Goal: Task Accomplishment & Management: Use online tool/utility

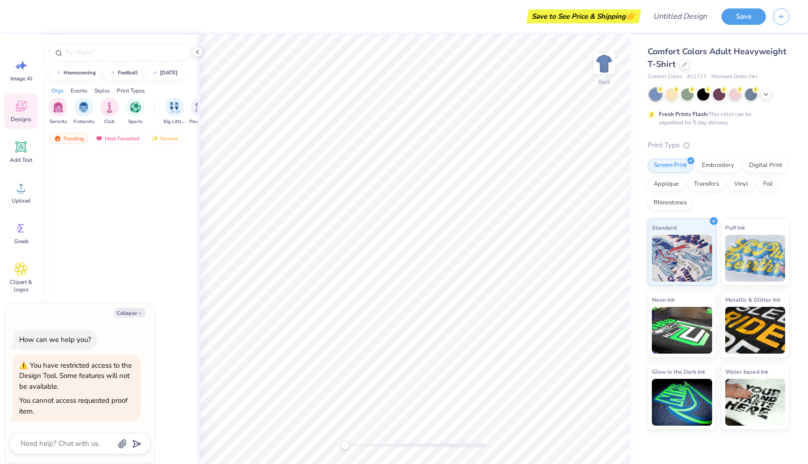
type textarea "x"
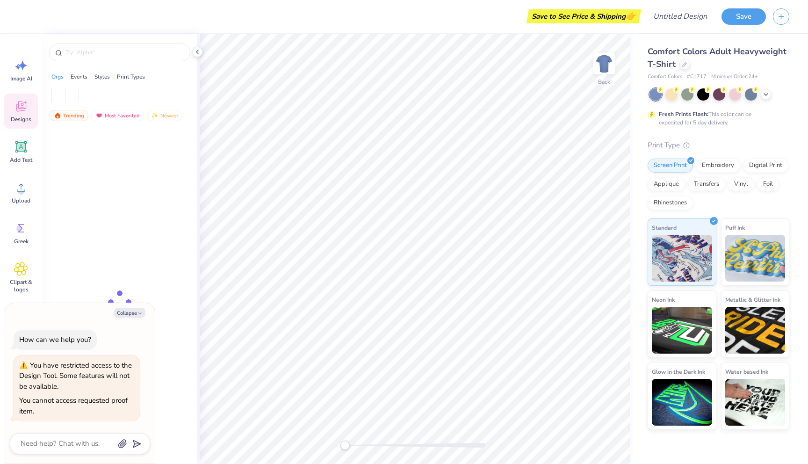
type textarea "x"
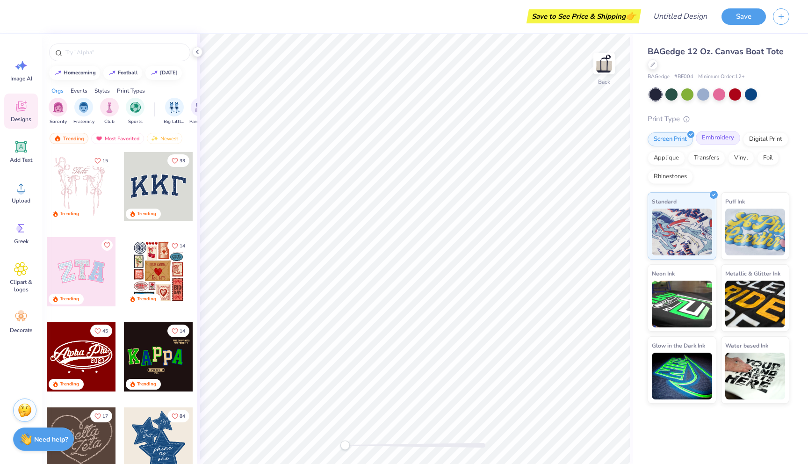
click at [713, 139] on div "Embroidery" at bounding box center [718, 138] width 44 height 14
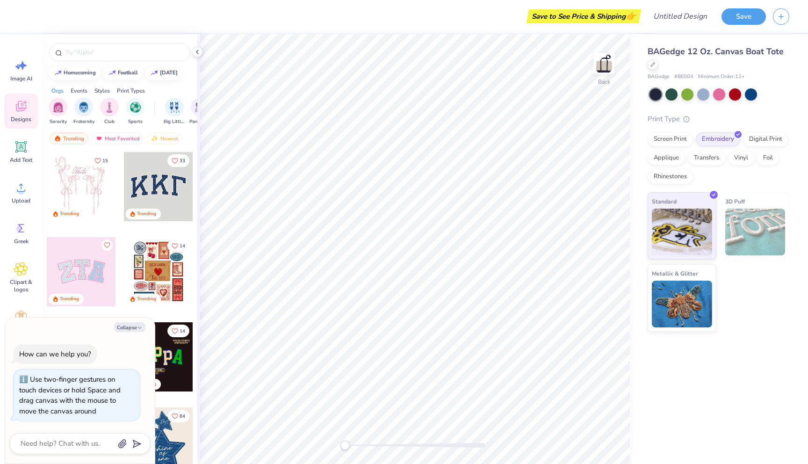
click at [278, 431] on div "Back" at bounding box center [414, 249] width 435 height 430
click at [605, 66] on img at bounding box center [603, 63] width 37 height 37
click at [693, 285] on img at bounding box center [682, 302] width 60 height 47
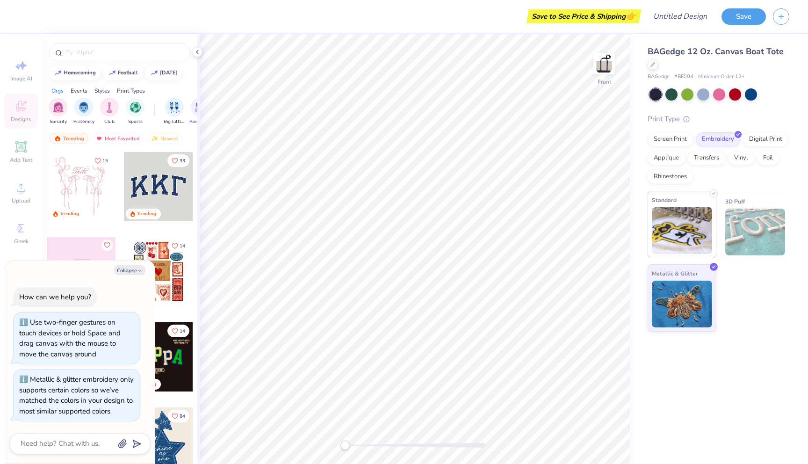
click at [676, 227] on img at bounding box center [682, 230] width 60 height 47
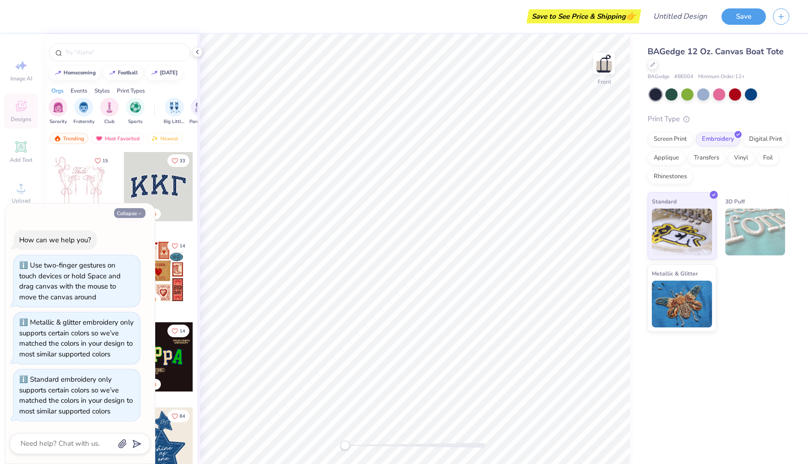
click at [135, 214] on button "Collapse" at bounding box center [129, 213] width 31 height 10
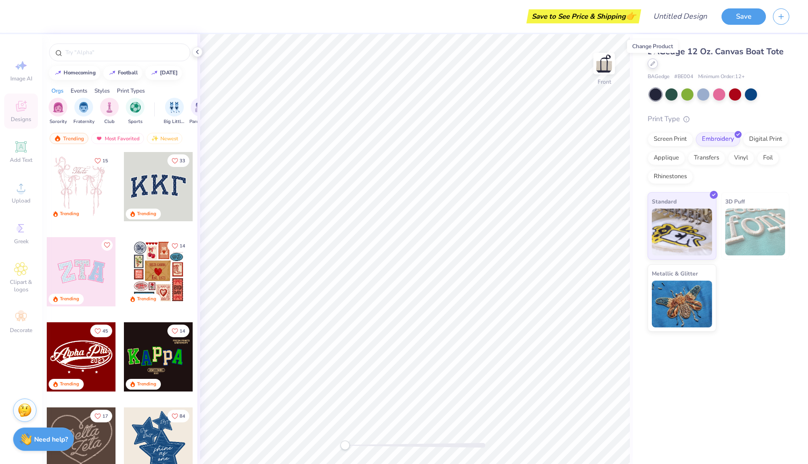
click at [652, 63] on icon at bounding box center [652, 63] width 5 height 5
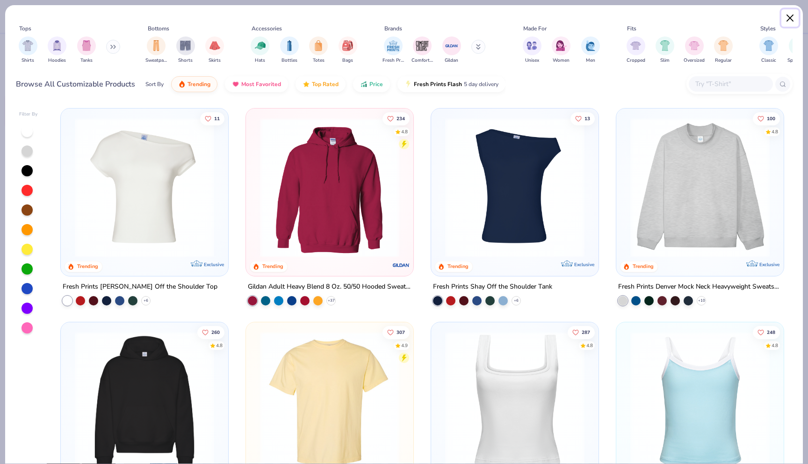
click at [789, 14] on button "Close" at bounding box center [790, 18] width 18 height 18
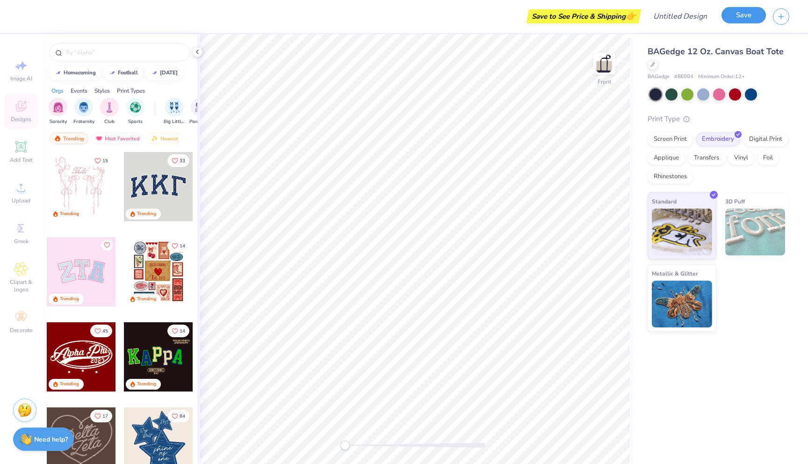
click at [748, 16] on button "Save" at bounding box center [743, 15] width 44 height 16
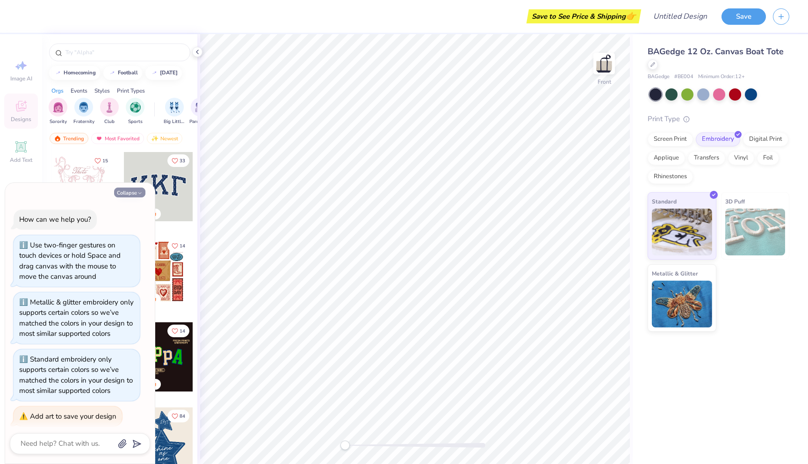
click at [137, 191] on button "Collapse" at bounding box center [129, 192] width 31 height 10
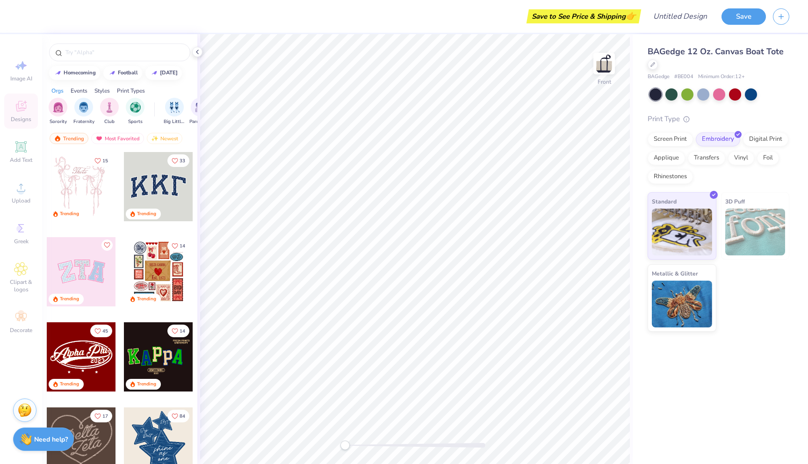
click at [15, 72] on div "Image AI Designs Add Text Upload Greek Clipart & logos Decorate" at bounding box center [21, 196] width 34 height 287
click at [28, 125] on div "Image AI Designs Add Text Upload Greek Clipart & logos Decorate" at bounding box center [21, 196] width 34 height 287
click at [196, 52] on icon at bounding box center [197, 51] width 7 height 7
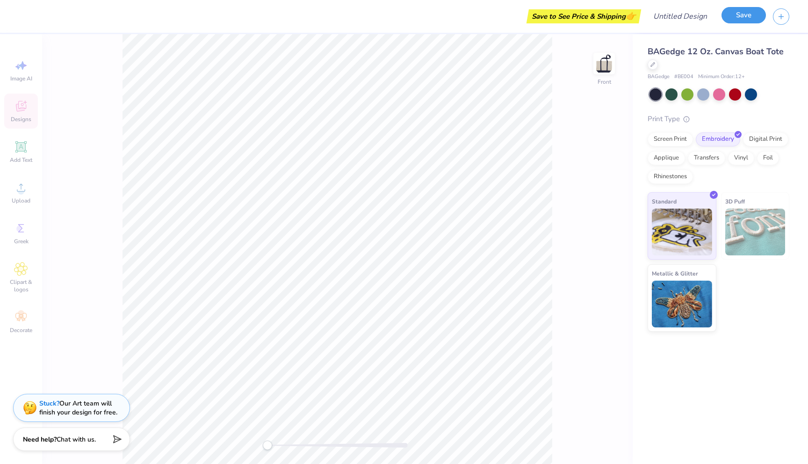
click at [744, 16] on button "Save" at bounding box center [743, 15] width 44 height 16
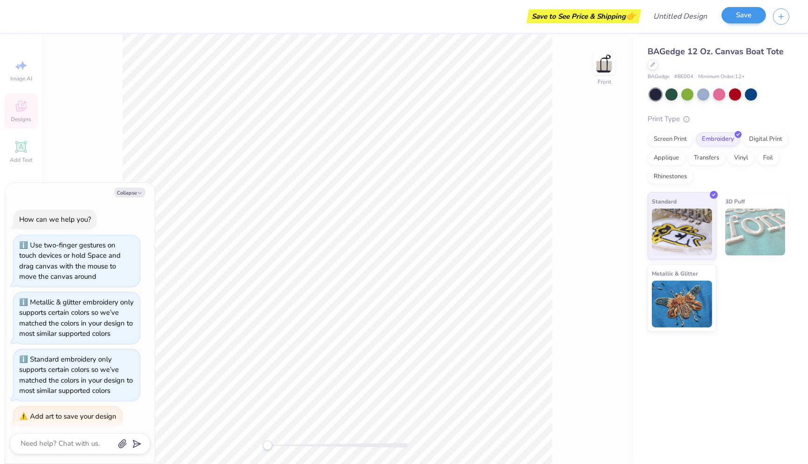
scroll to position [151, 0]
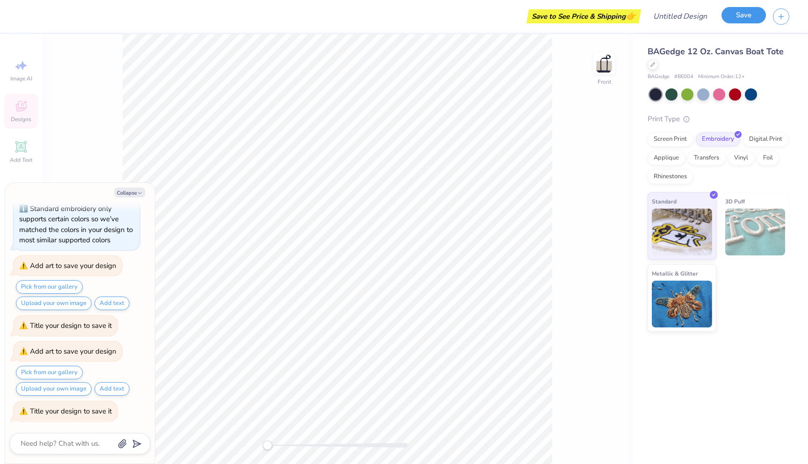
click at [740, 20] on button "Save" at bounding box center [743, 15] width 44 height 16
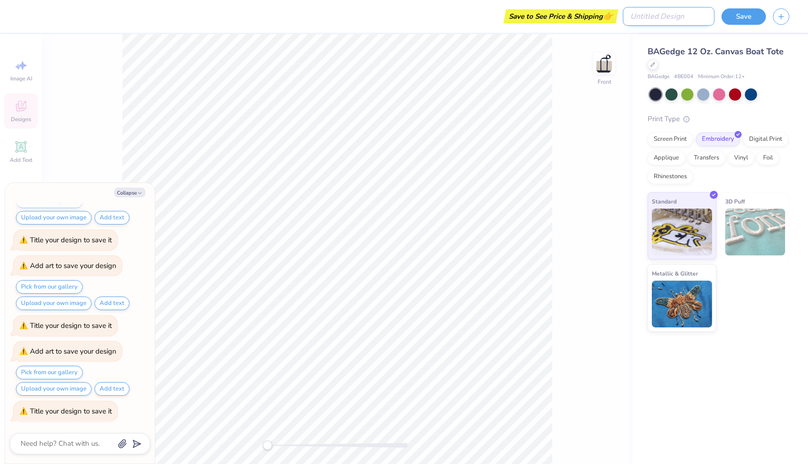
type textarea "x"
click at [669, 17] on input "Design Title" at bounding box center [669, 16] width 92 height 19
type input "R"
type textarea "x"
type input "Ro"
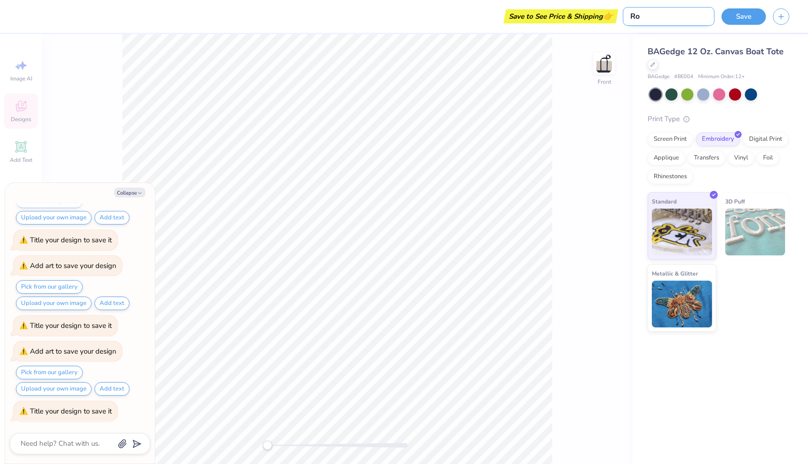
type textarea "x"
type input "Roo"
type textarea "x"
type input "Root"
type textarea "x"
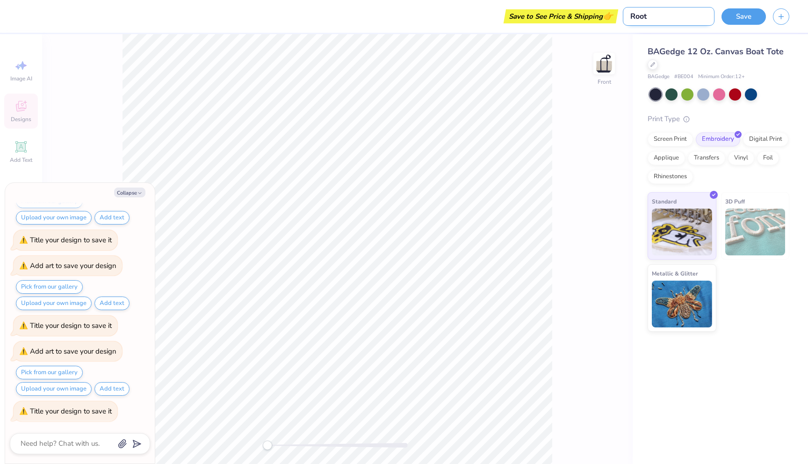
type input "Roots"
type textarea "x"
type input "Roots"
type textarea "x"
type input "Roots T"
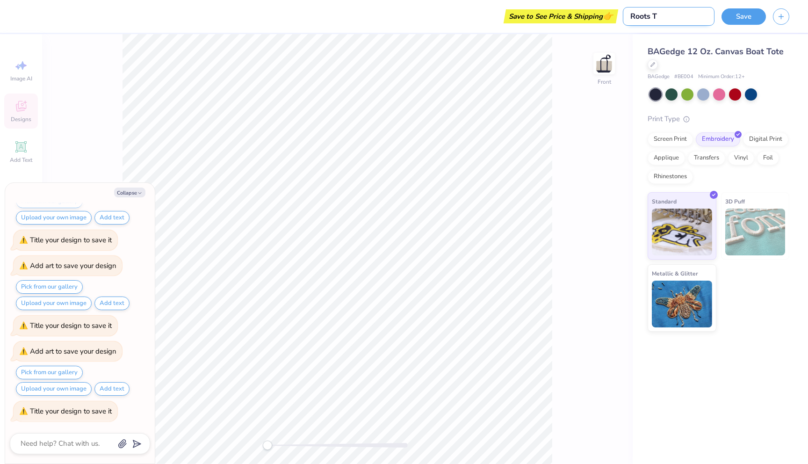
type textarea "x"
type input "Roots To"
type textarea "x"
type input "Roots Tot"
type textarea "x"
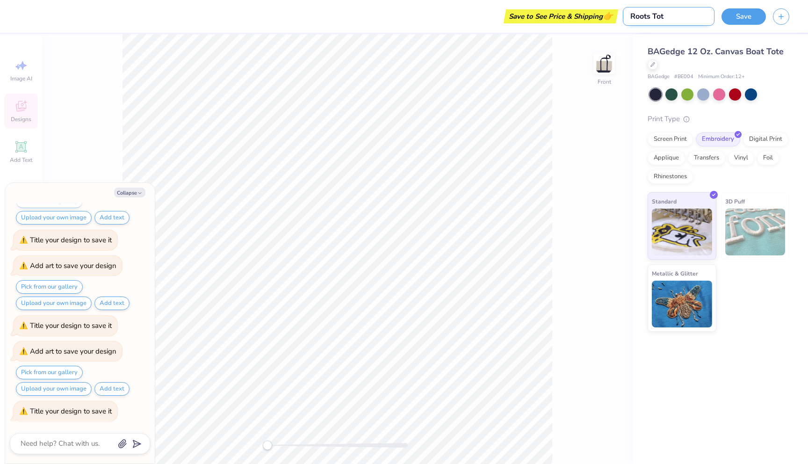
type input "Roots Tote"
type textarea "x"
type input "Roots Tote"
type textarea "x"
type input "Roots Tote B"
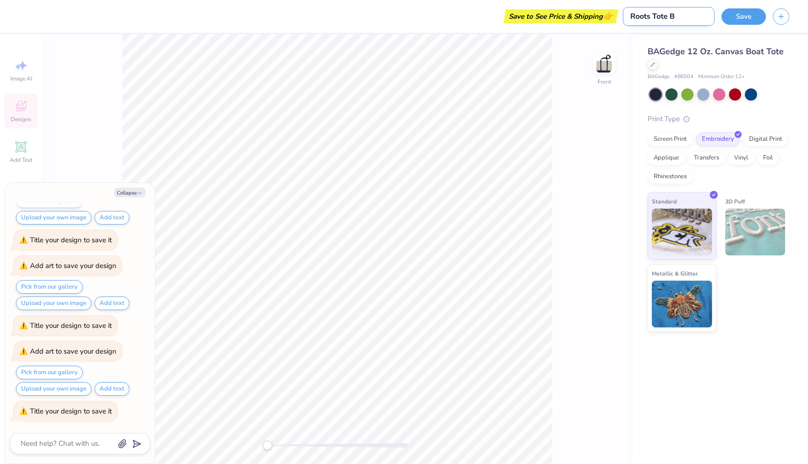
type textarea "x"
type input "Roots Tote Ba"
type textarea "x"
type input "Roots Tote Bag"
type textarea "x"
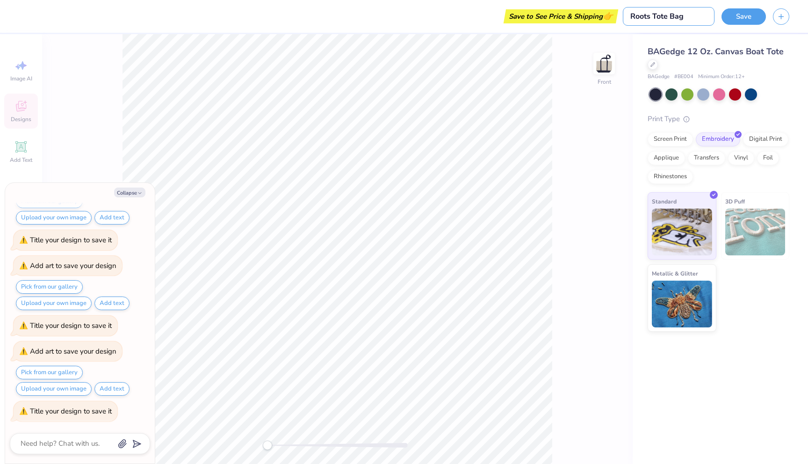
type input "Roots Tote Bag"
click at [6, 113] on div "Image AI Designs Add Text Upload Greek Clipart & logos Decorate" at bounding box center [21, 196] width 34 height 287
click at [20, 115] on div "Image AI Designs Add Text Upload Greek Clipart & logos Decorate" at bounding box center [21, 196] width 34 height 287
click at [135, 195] on button "Collapse" at bounding box center [129, 192] width 31 height 10
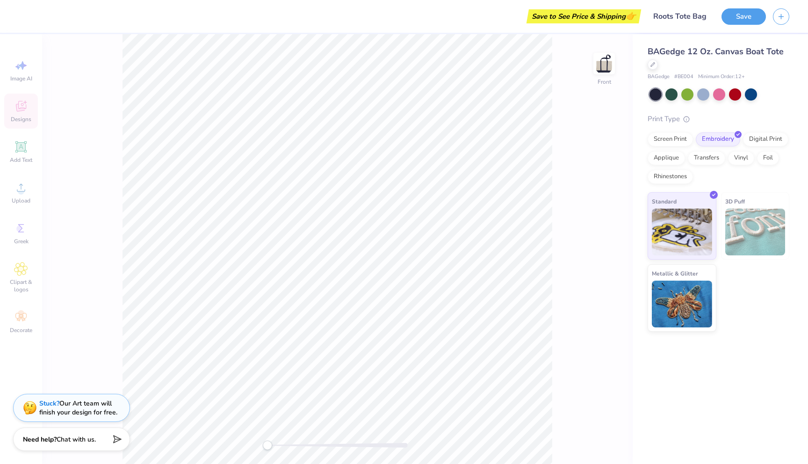
click at [23, 114] on div "Image AI Designs Add Text Upload Greek Clipart & logos Decorate" at bounding box center [21, 196] width 34 height 287
click at [23, 168] on div "Image AI Designs Add Text Upload Greek Clipart & logos Decorate" at bounding box center [21, 196] width 34 height 287
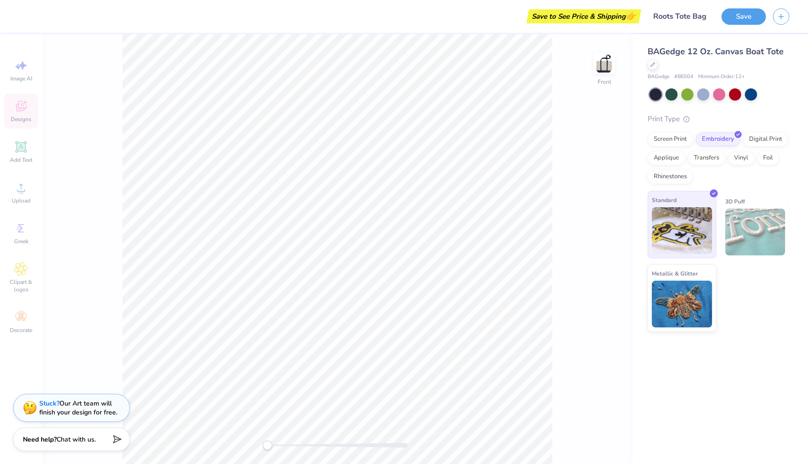
click at [685, 216] on img at bounding box center [682, 230] width 60 height 47
click at [3, 117] on div "Image AI Designs Add Text Upload Greek Clipart & logos Decorate" at bounding box center [21, 249] width 42 height 430
click at [9, 115] on div "Image AI Designs Add Text Upload Greek Clipart & logos Decorate" at bounding box center [21, 196] width 34 height 287
click at [748, 12] on button "Save" at bounding box center [743, 15] width 44 height 16
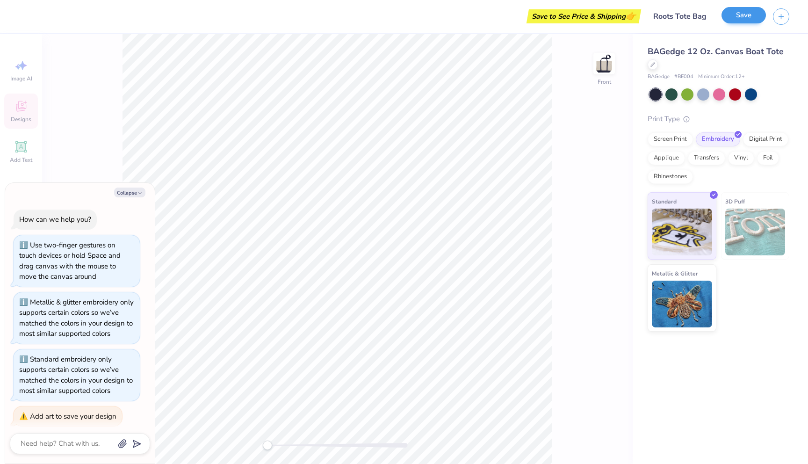
scroll to position [296, 0]
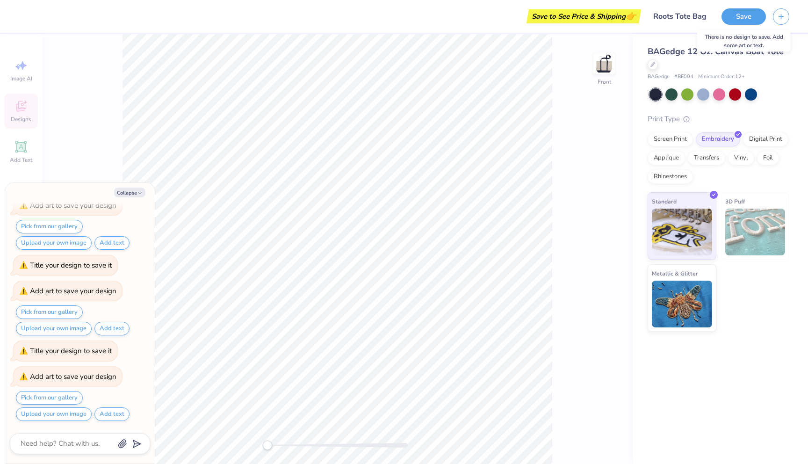
click at [736, 23] on div "Save" at bounding box center [743, 16] width 44 height 16
click at [191, 429] on div "Front" at bounding box center [337, 249] width 591 height 430
click at [38, 117] on div "Image AI Designs Add Text Upload Greek Clipart & logos Decorate" at bounding box center [21, 249] width 42 height 430
click at [35, 117] on div "Image AI Designs Add Text Upload Greek Clipart & logos Decorate" at bounding box center [21, 196] width 34 height 287
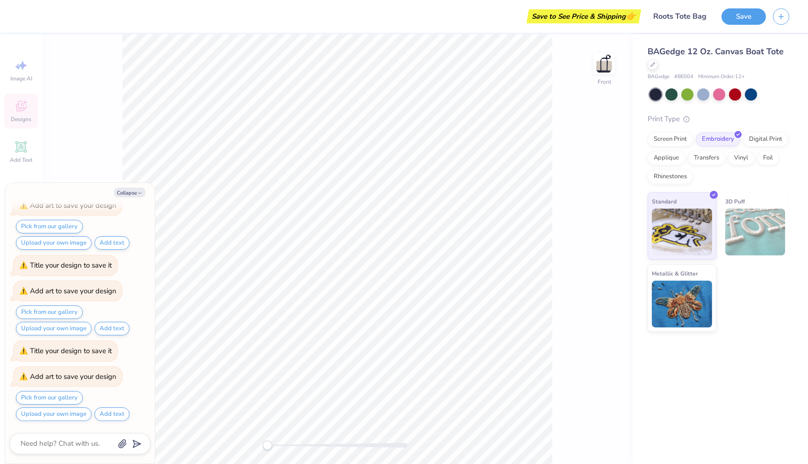
click at [773, 214] on img at bounding box center [755, 232] width 60 height 47
click at [747, 215] on img at bounding box center [755, 232] width 60 height 47
click at [692, 276] on span "Metallic & Glitter" at bounding box center [675, 272] width 46 height 10
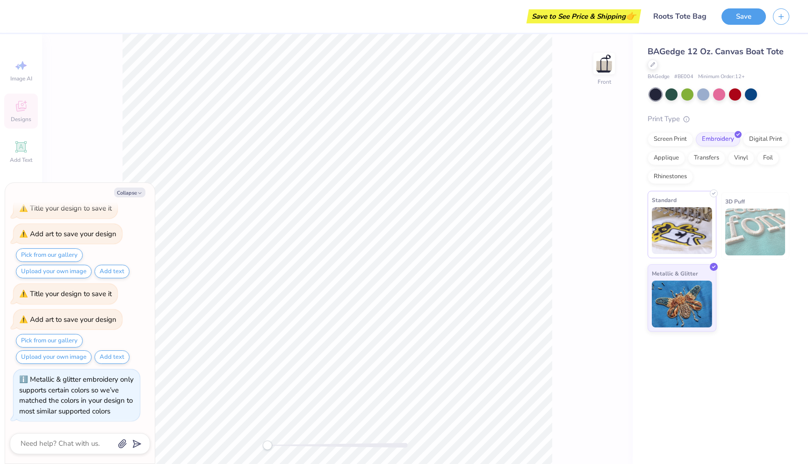
click at [685, 235] on img at bounding box center [682, 230] width 60 height 47
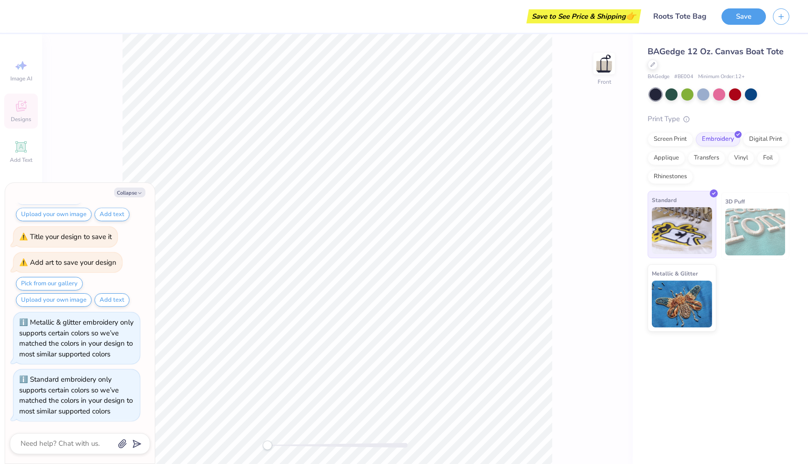
click at [668, 216] on img at bounding box center [682, 230] width 60 height 47
click at [655, 63] on icon at bounding box center [652, 63] width 5 height 5
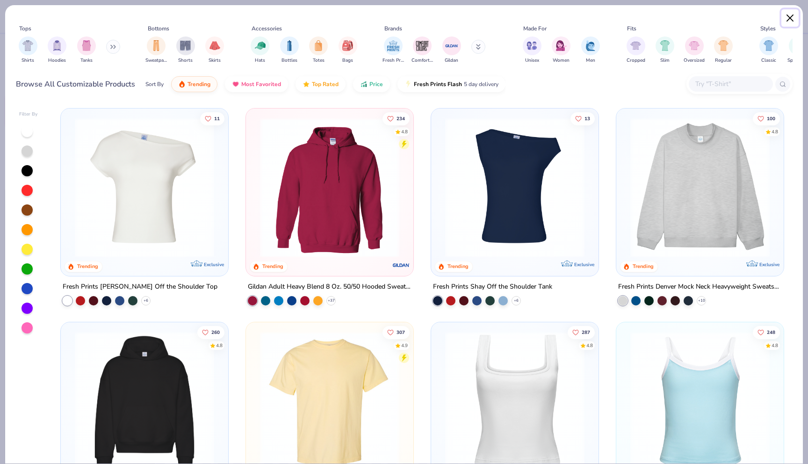
click at [793, 19] on button "Close" at bounding box center [790, 18] width 18 height 18
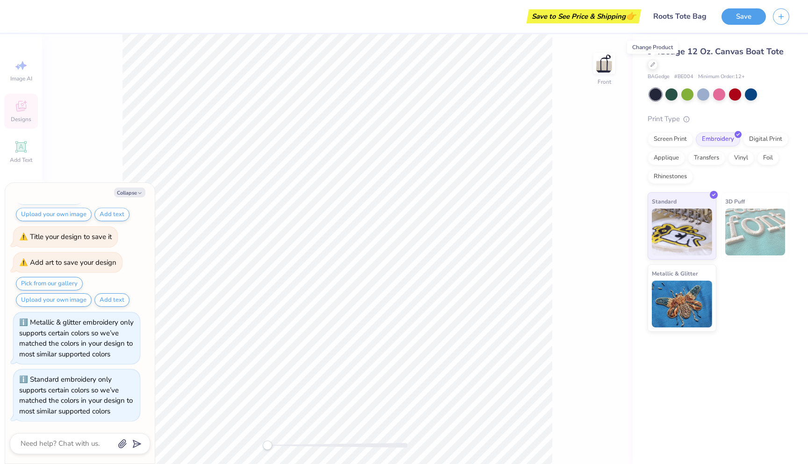
click at [129, 197] on div "Collapse How can we help you? Use two-finger gestures on touch devices or hold …" at bounding box center [80, 323] width 150 height 281
click at [129, 192] on button "Collapse" at bounding box center [129, 192] width 31 height 10
type textarea "x"
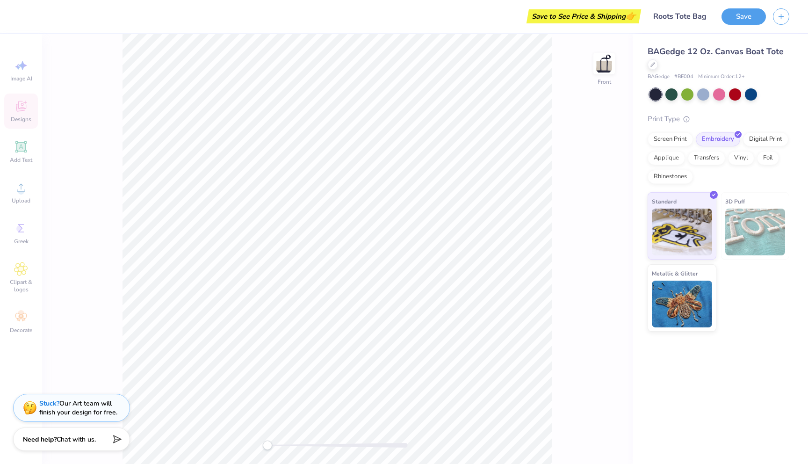
click at [35, 171] on div "Image AI Designs Add Text Upload Greek Clipart & logos Decorate" at bounding box center [21, 196] width 34 height 287
click at [13, 173] on div "Image AI Designs Add Text Upload Greek Clipart & logos Decorate" at bounding box center [21, 196] width 34 height 287
click at [13, 135] on div "Image AI Designs Add Text Upload Greek Clipart & logos Decorate" at bounding box center [21, 196] width 34 height 287
click at [14, 117] on div "Image AI Designs Add Text Upload Greek Clipart & logos Decorate" at bounding box center [21, 196] width 34 height 287
click at [25, 76] on div "Image AI Designs Add Text Upload Greek Clipart & logos Decorate" at bounding box center [21, 196] width 34 height 287
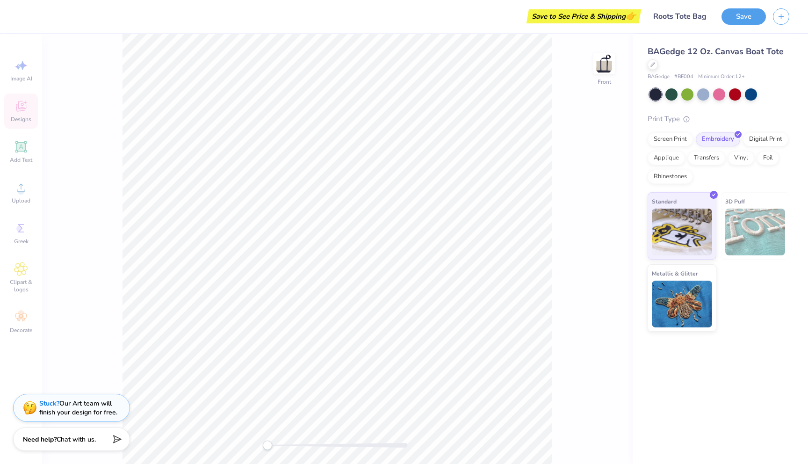
click at [25, 121] on div "Image AI Designs Add Text Upload Greek Clipart & logos Decorate" at bounding box center [21, 196] width 34 height 287
click at [606, 94] on div "Front" at bounding box center [605, 92] width 14 height 8
click at [604, 69] on img at bounding box center [603, 63] width 37 height 37
click at [604, 69] on img at bounding box center [604, 63] width 19 height 19
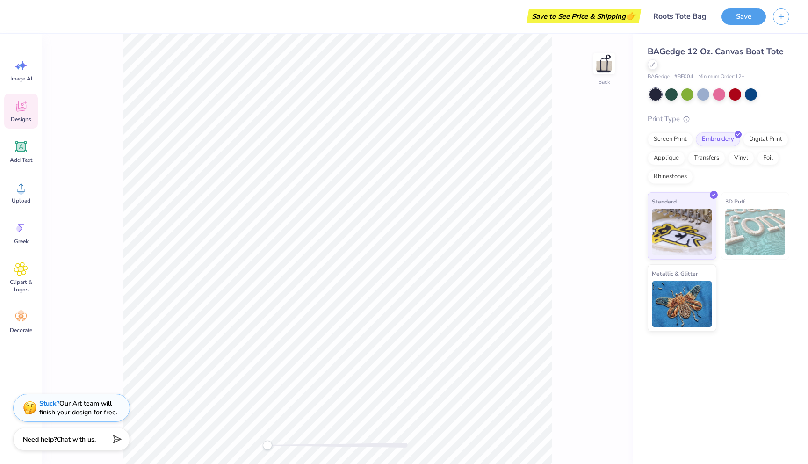
click at [604, 69] on img at bounding box center [604, 63] width 19 height 19
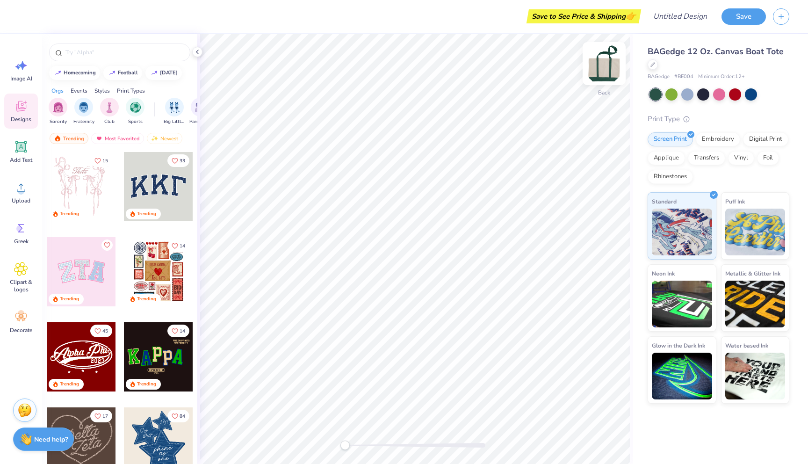
click at [602, 67] on img at bounding box center [603, 63] width 37 height 37
click at [604, 71] on img at bounding box center [603, 63] width 37 height 37
click at [604, 71] on img at bounding box center [604, 63] width 19 height 19
click at [703, 96] on div at bounding box center [703, 93] width 12 height 12
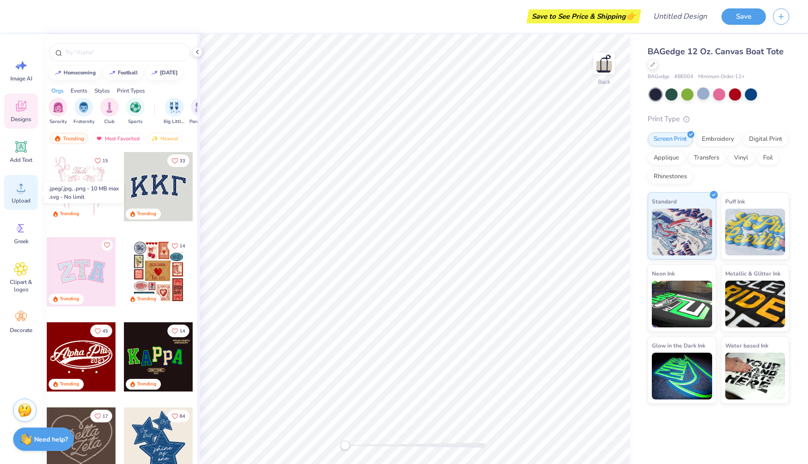
click at [18, 191] on icon at bounding box center [21, 187] width 14 height 14
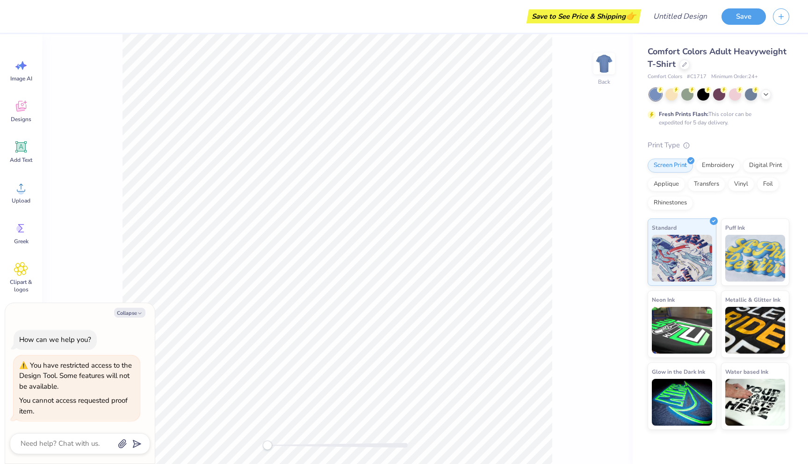
type textarea "x"
